Goal: Task Accomplishment & Management: Manage account settings

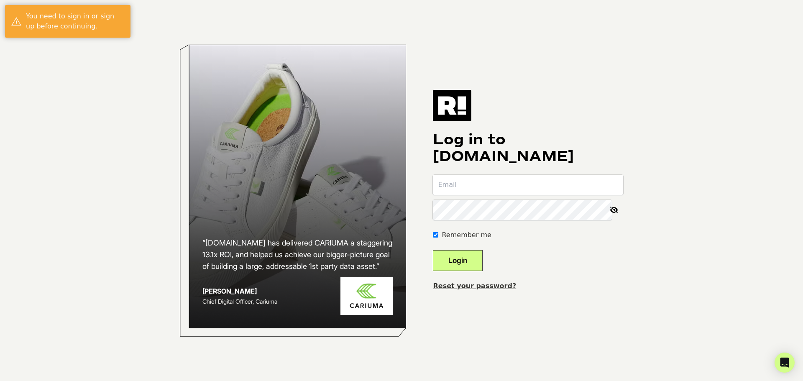
type input "yoni@dermstreet.com"
click at [472, 266] on button "Login" at bounding box center [458, 260] width 50 height 21
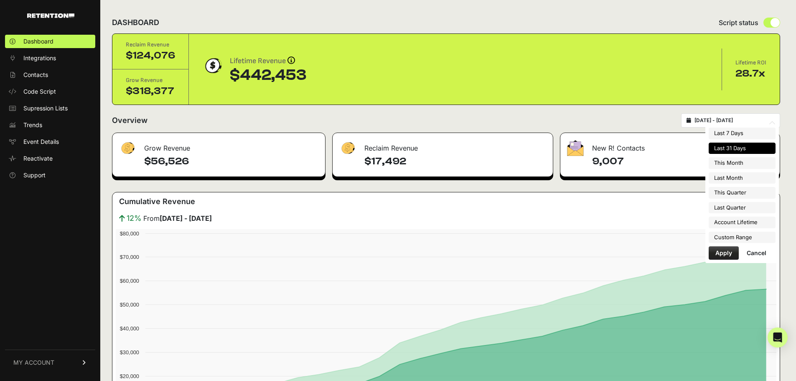
click at [719, 117] on input "2025-08-20 - 2025-09-19" at bounding box center [735, 120] width 80 height 7
click at [726, 225] on li "Account Lifetime" at bounding box center [742, 223] width 67 height 12
type input "[DATE] - [DATE]"
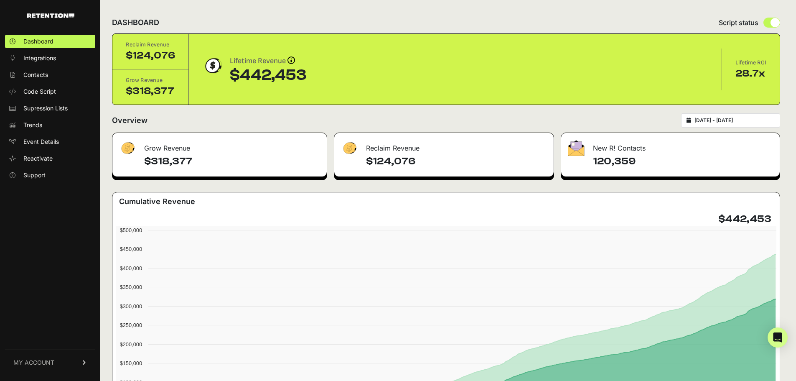
click at [64, 65] on ul "Dashboard Integrations Contacts Code Script Supression Lists Trends Event Detai…" at bounding box center [50, 108] width 90 height 147
click at [61, 61] on link "Integrations" at bounding box center [50, 57] width 90 height 13
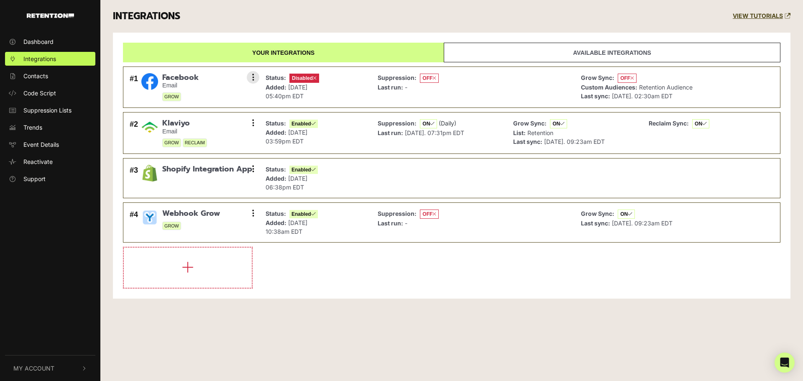
click at [539, 79] on div "Suppression: OFF Last run: -" at bounding box center [472, 87] width 199 height 33
click at [180, 91] on div "Facebook Email GROW" at bounding box center [180, 87] width 36 height 28
click at [253, 73] on icon at bounding box center [253, 77] width 2 height 8
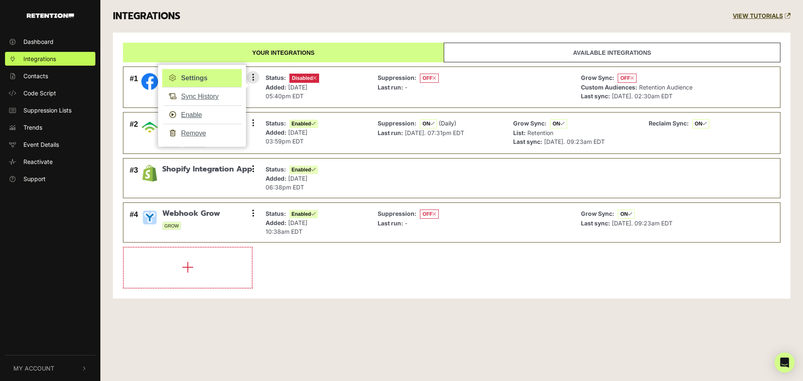
click at [202, 74] on link "Settings" at bounding box center [201, 78] width 79 height 18
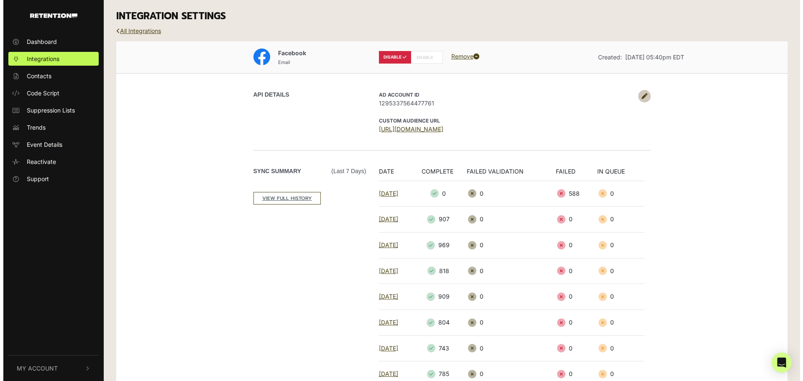
scroll to position [0, 0]
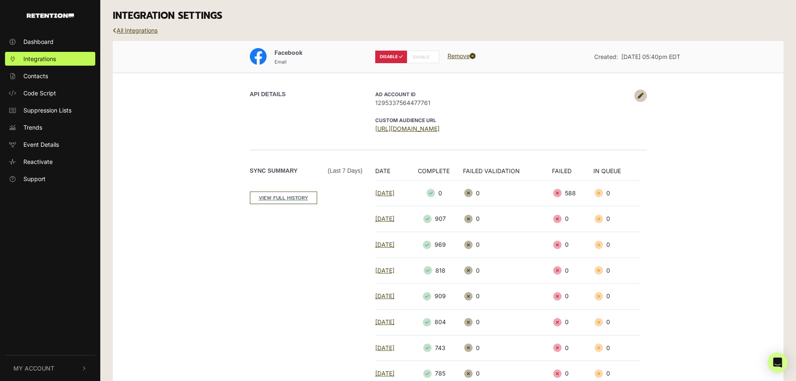
click at [429, 58] on label "ENABLE" at bounding box center [423, 57] width 32 height 13
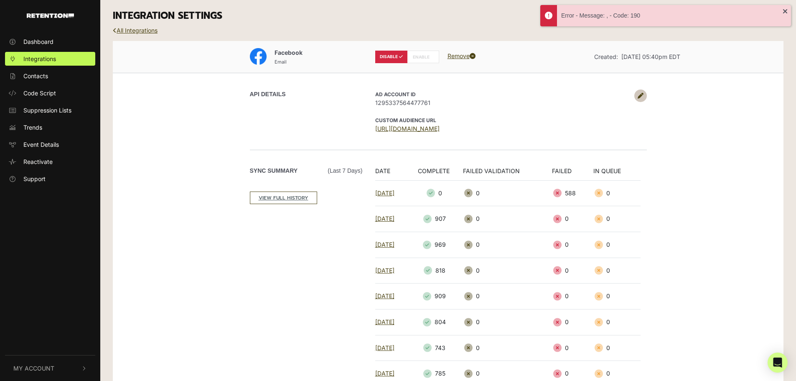
click at [638, 95] on icon at bounding box center [641, 96] width 6 height 6
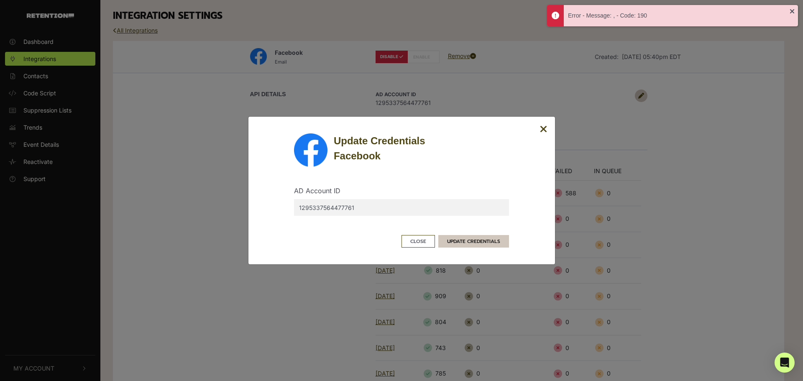
click at [472, 245] on button "UPDATE CREDENTIALS" at bounding box center [473, 241] width 71 height 13
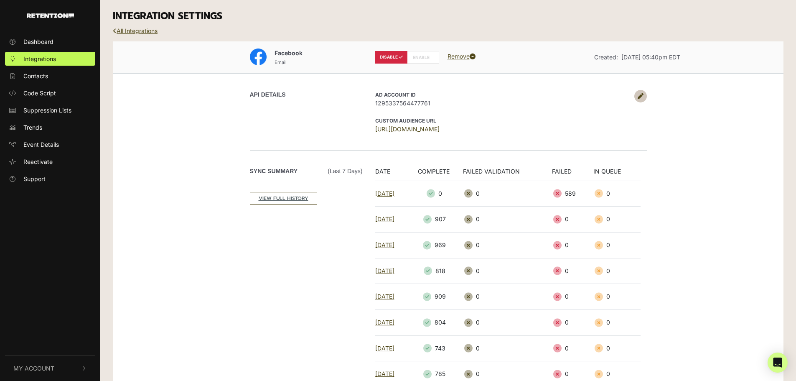
click at [640, 97] on icon at bounding box center [641, 96] width 6 height 6
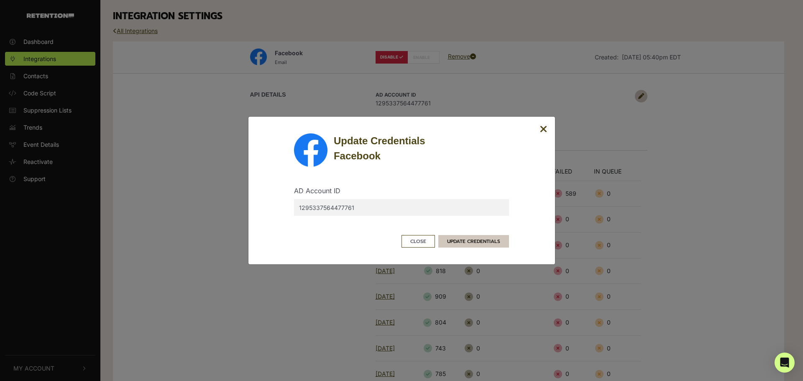
drag, startPoint x: 342, startPoint y: 210, endPoint x: 461, endPoint y: 240, distance: 122.2
click at [461, 240] on form "AD Account ID 1295337564477761 Close UPDATE CREDENTIALS" at bounding box center [401, 207] width 215 height 81
click at [461, 240] on button "UPDATE CREDENTIALS" at bounding box center [473, 241] width 71 height 13
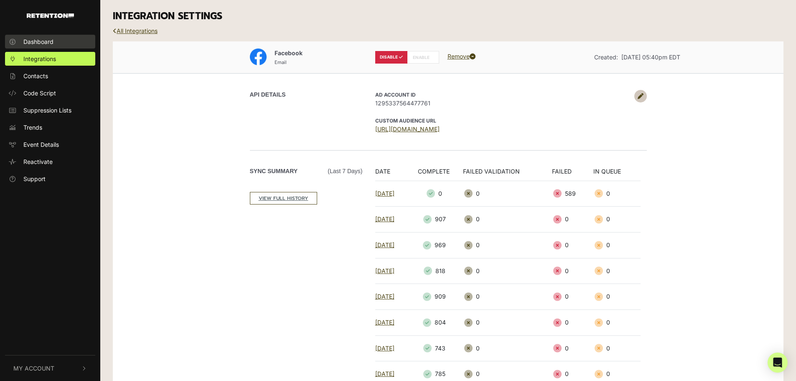
click at [32, 47] on link "Dashboard" at bounding box center [50, 42] width 90 height 14
